Goal: Task Accomplishment & Management: Manage account settings

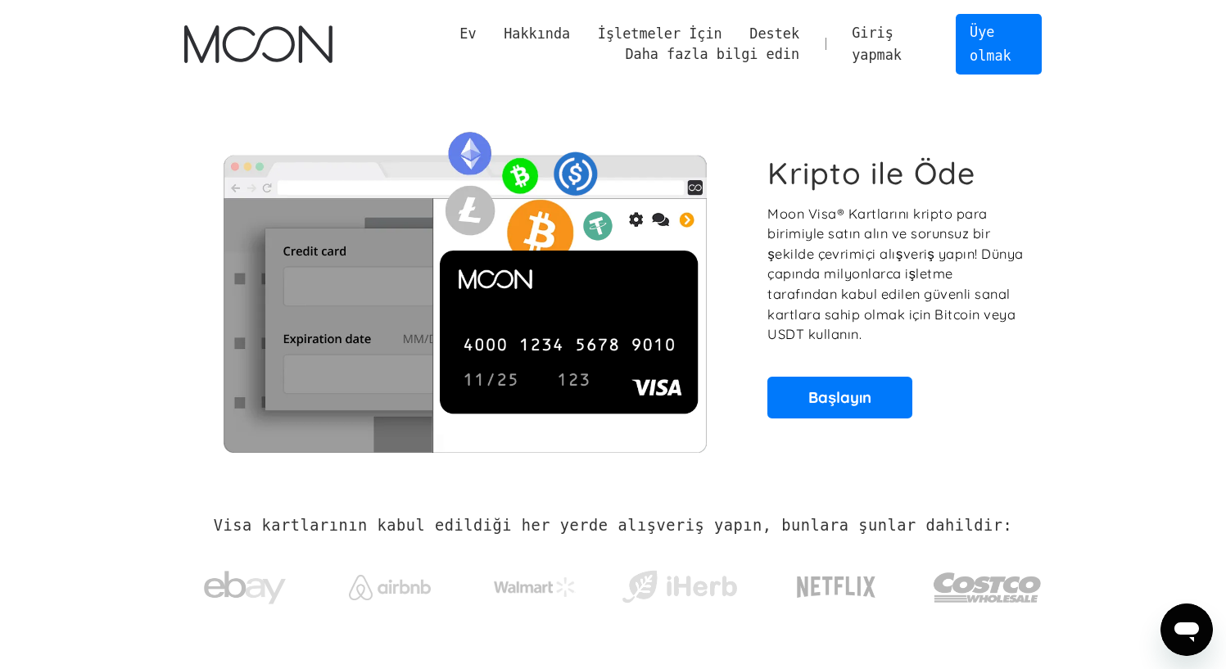
click at [874, 38] on font "Giriş yapmak" at bounding box center [877, 44] width 50 height 38
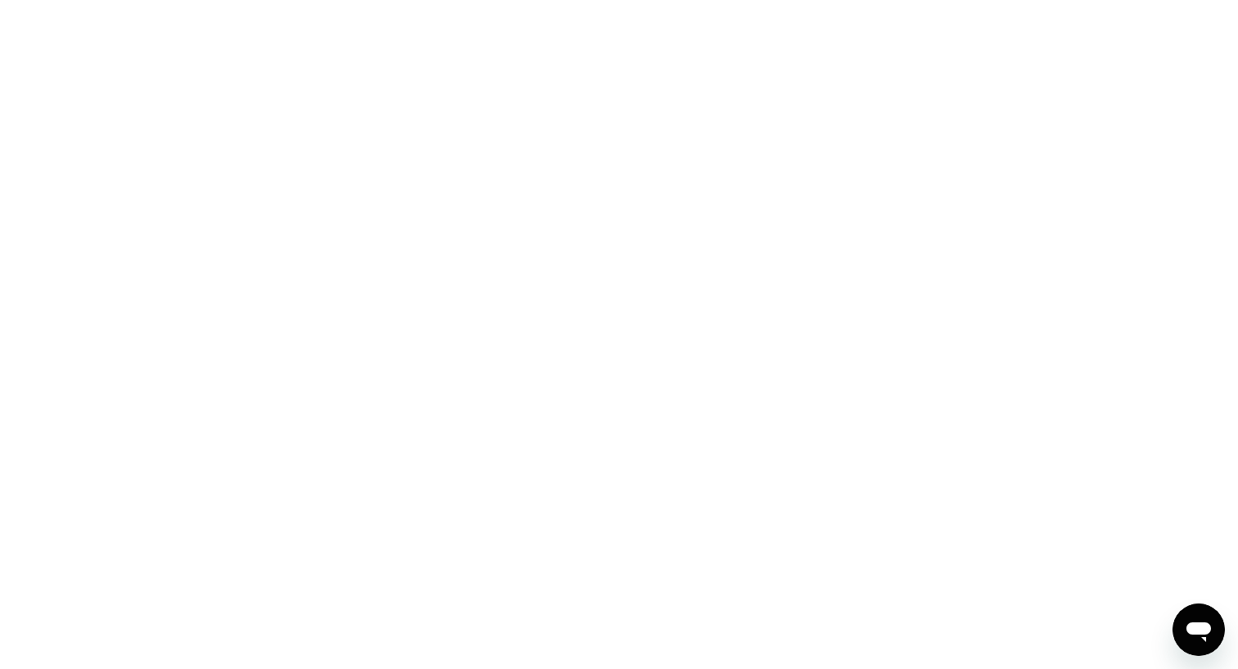
click at [1002, 87] on div at bounding box center [619, 334] width 1238 height 669
click at [728, 88] on div at bounding box center [619, 334] width 1238 height 669
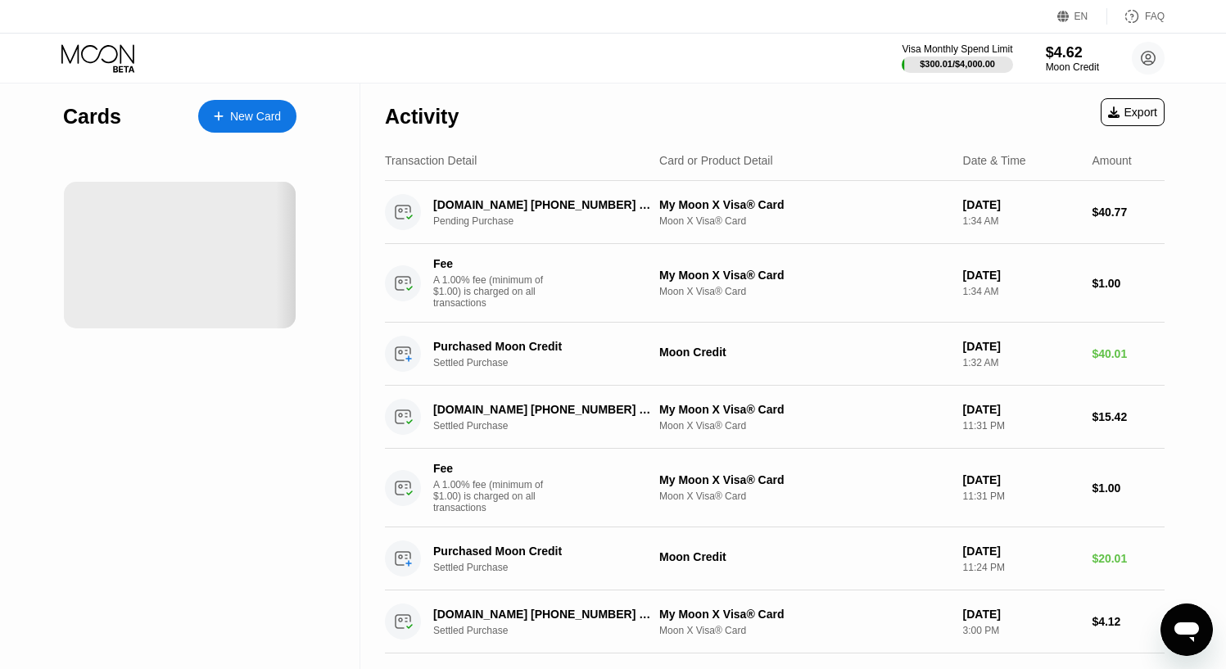
click at [0, 150] on div "Cards New Card" at bounding box center [180, 510] width 360 height 853
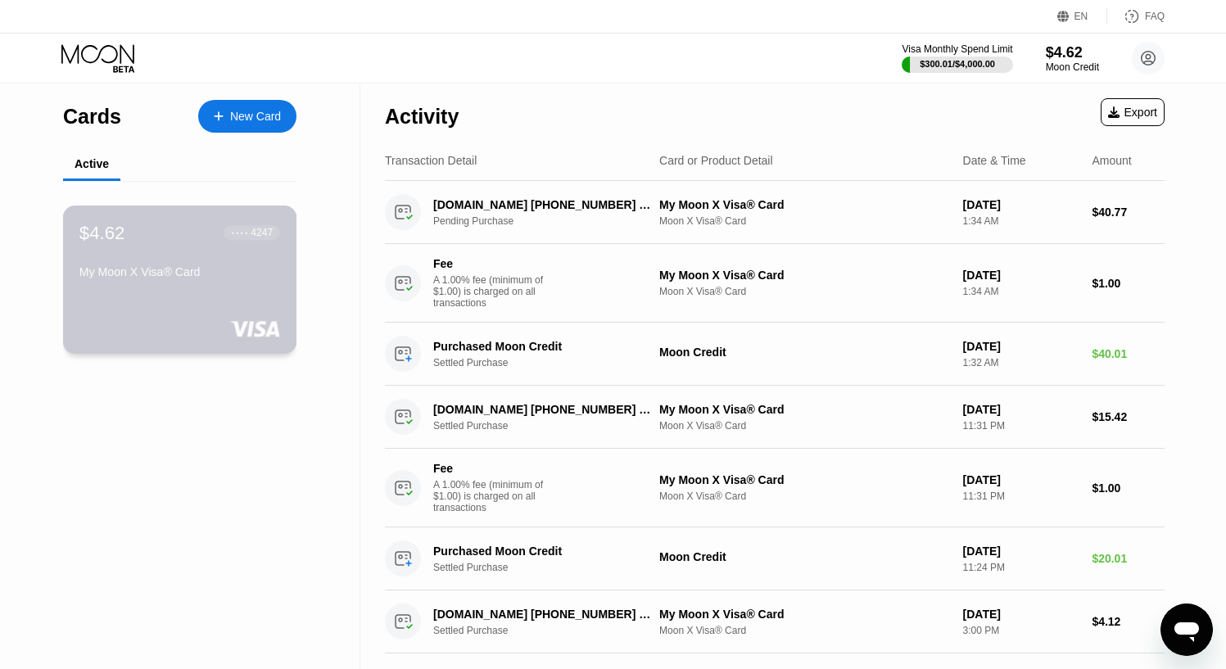
click at [201, 251] on div "$4.62 ● ● ● ● 4247 My Moon X Visa® Card" at bounding box center [179, 253] width 201 height 63
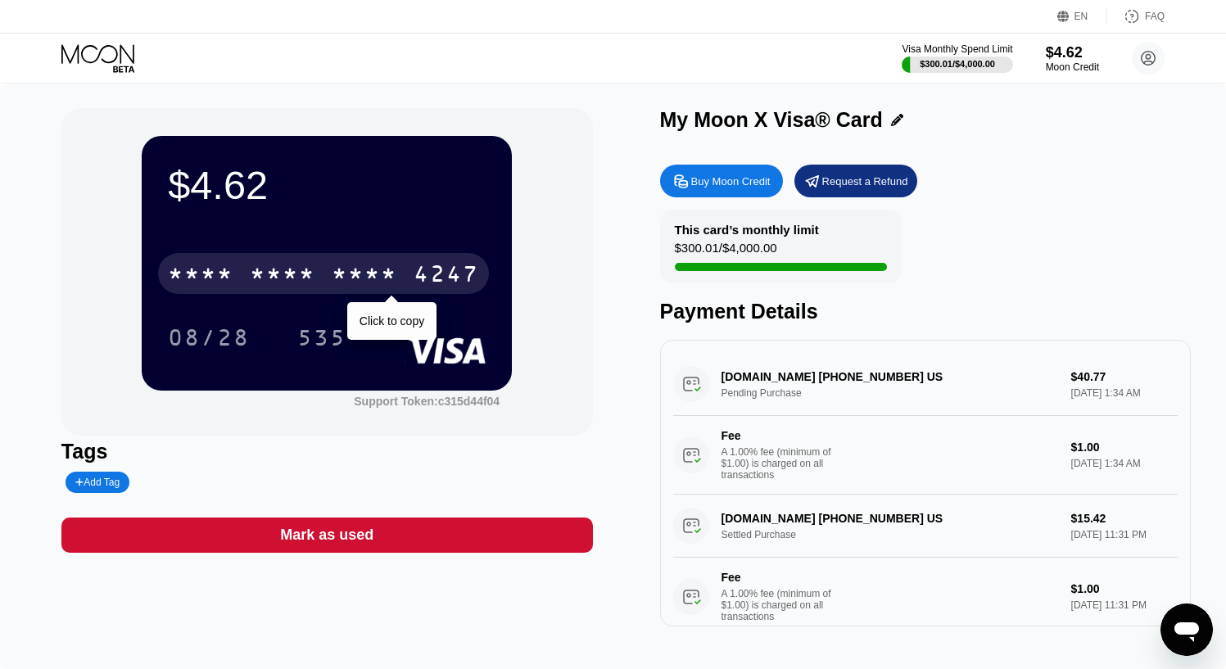
click at [282, 260] on div "* * * * * * * * * * * * 4247" at bounding box center [323, 273] width 331 height 41
click at [327, 266] on div "4513 6500 2039 4247" at bounding box center [323, 273] width 331 height 41
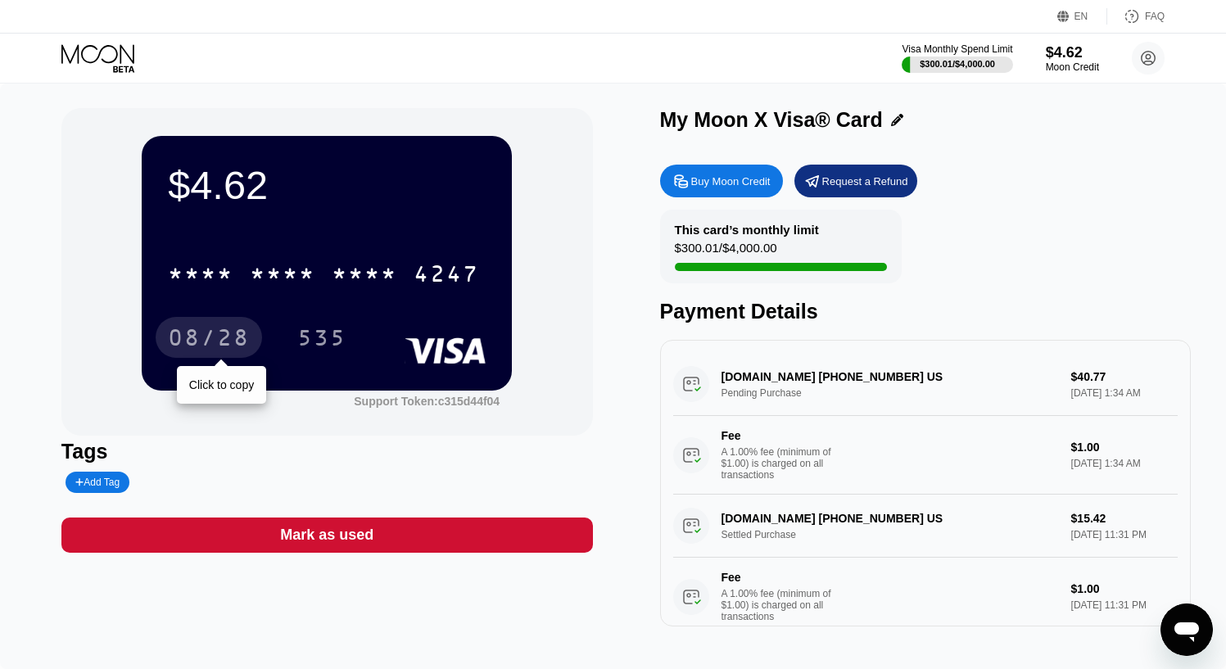
click at [243, 329] on div "08/28" at bounding box center [209, 340] width 82 height 26
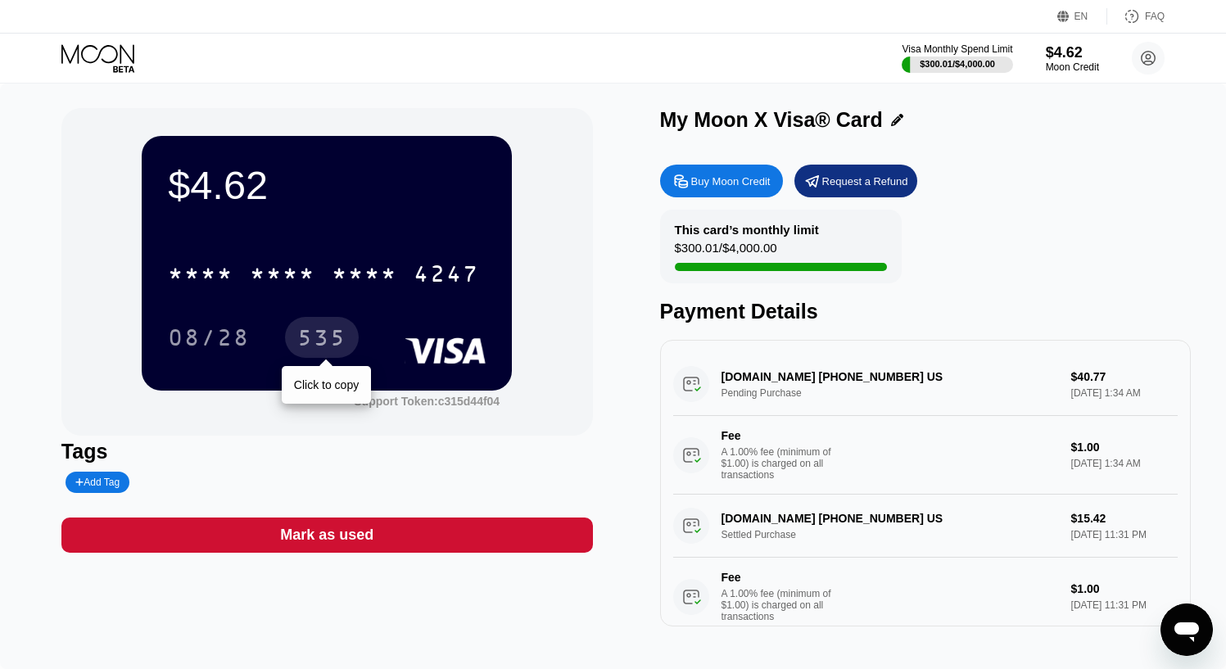
click at [306, 341] on div "535" at bounding box center [321, 340] width 49 height 26
